Goal: Task Accomplishment & Management: Manage account settings

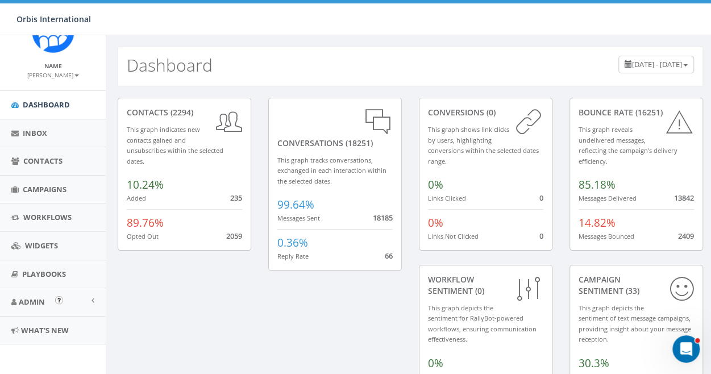
click at [55, 296] on img "Open In-App Guide" at bounding box center [59, 300] width 8 height 8
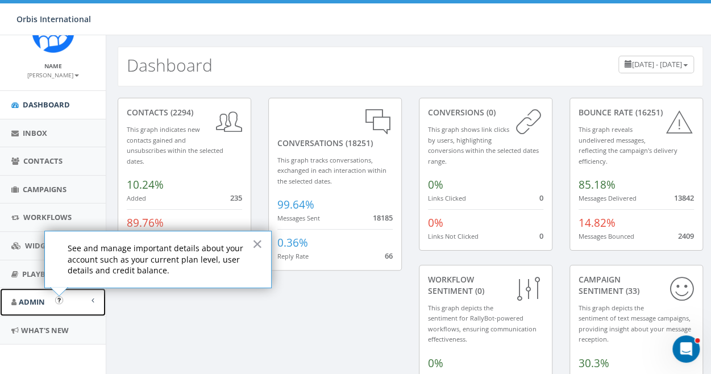
click at [80, 298] on link "Admin" at bounding box center [53, 302] width 106 height 28
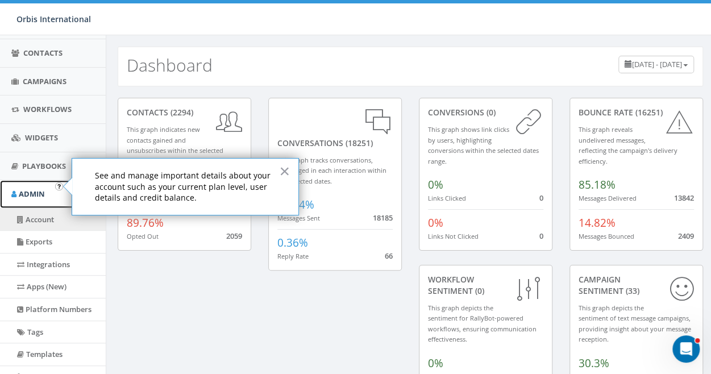
scroll to position [150, 0]
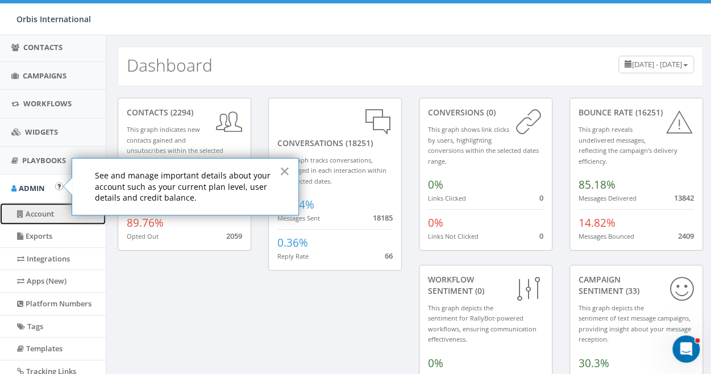
click at [40, 209] on link "Account" at bounding box center [53, 214] width 106 height 22
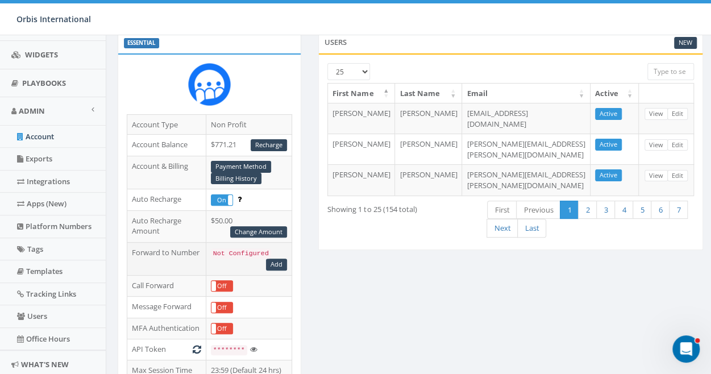
scroll to position [57, 0]
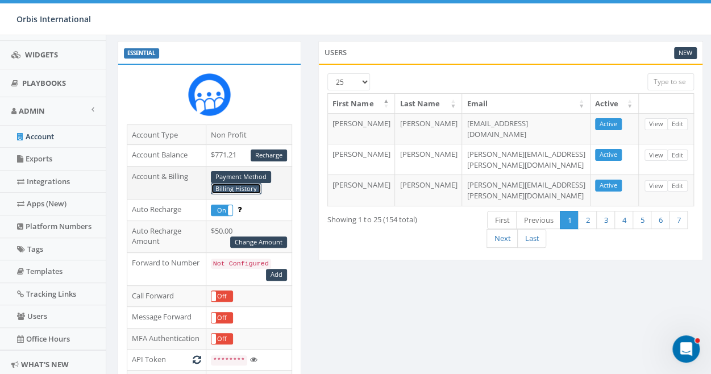
click at [234, 186] on link "Billing History" at bounding box center [236, 189] width 51 height 12
